Goal: Task Accomplishment & Management: Manage account settings

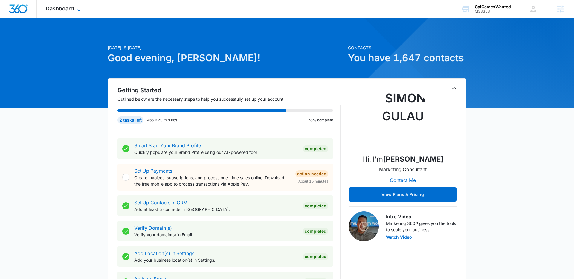
click at [62, 9] on span "Dashboard" at bounding box center [60, 8] width 28 height 6
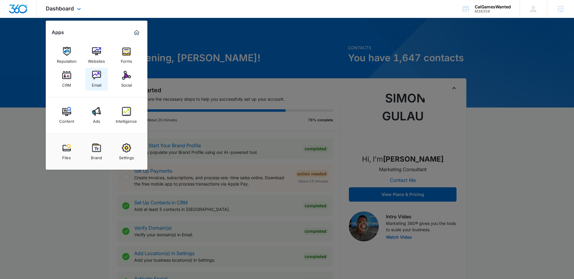
click at [100, 78] on img at bounding box center [96, 75] width 9 height 9
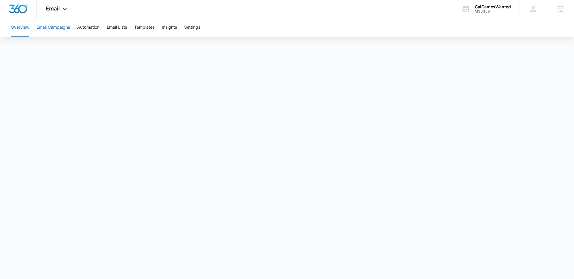
click at [61, 31] on button "Email Campaigns" at bounding box center [52, 27] width 33 height 19
click at [145, 25] on button "Templates" at bounding box center [144, 27] width 20 height 19
click at [127, 27] on button "Email Lists" at bounding box center [117, 27] width 20 height 19
click at [141, 28] on button "Templates" at bounding box center [144, 27] width 20 height 19
